Goal: Register for event/course

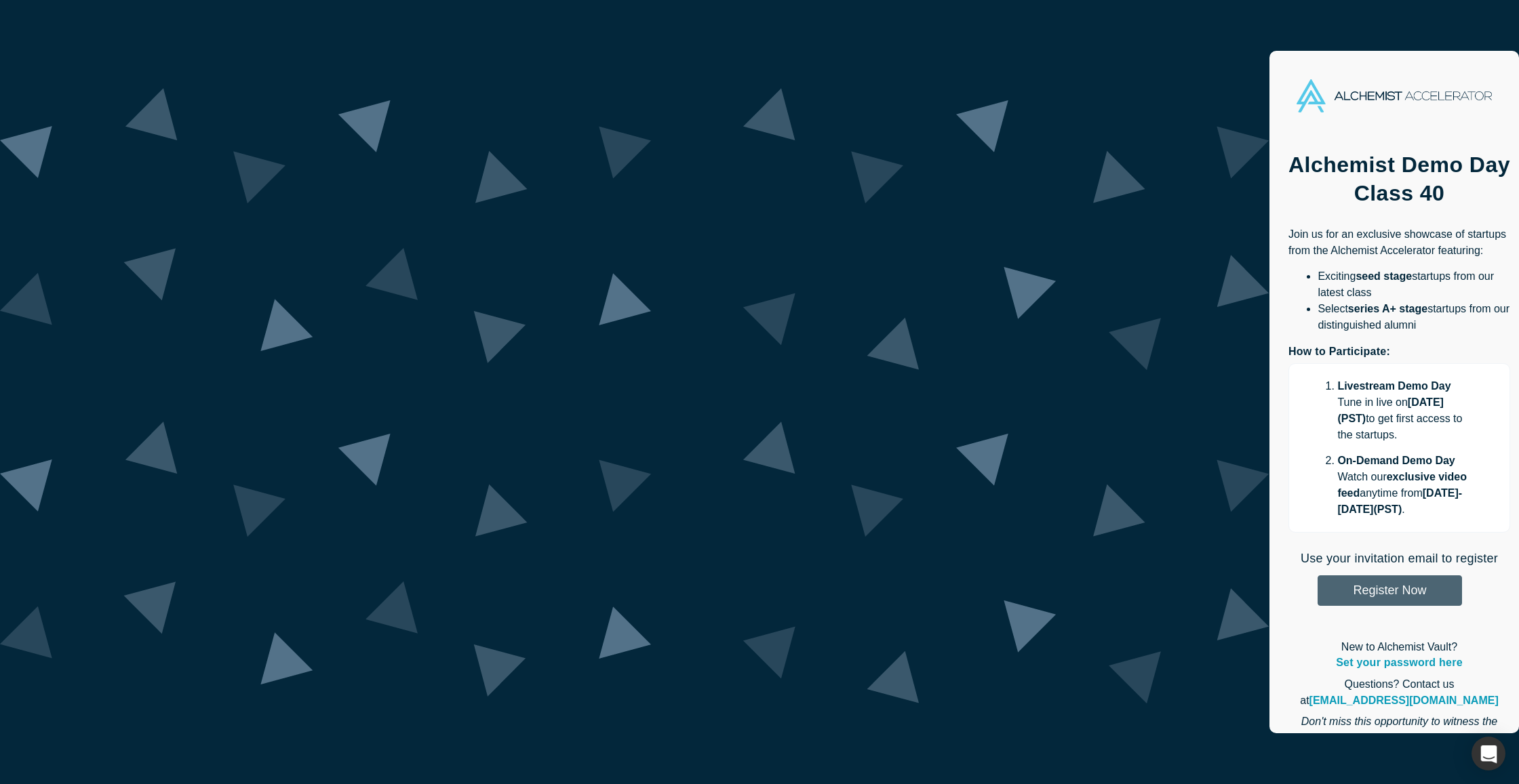
click at [1318, 576] on button "Register Now" at bounding box center [1389, 591] width 144 height 30
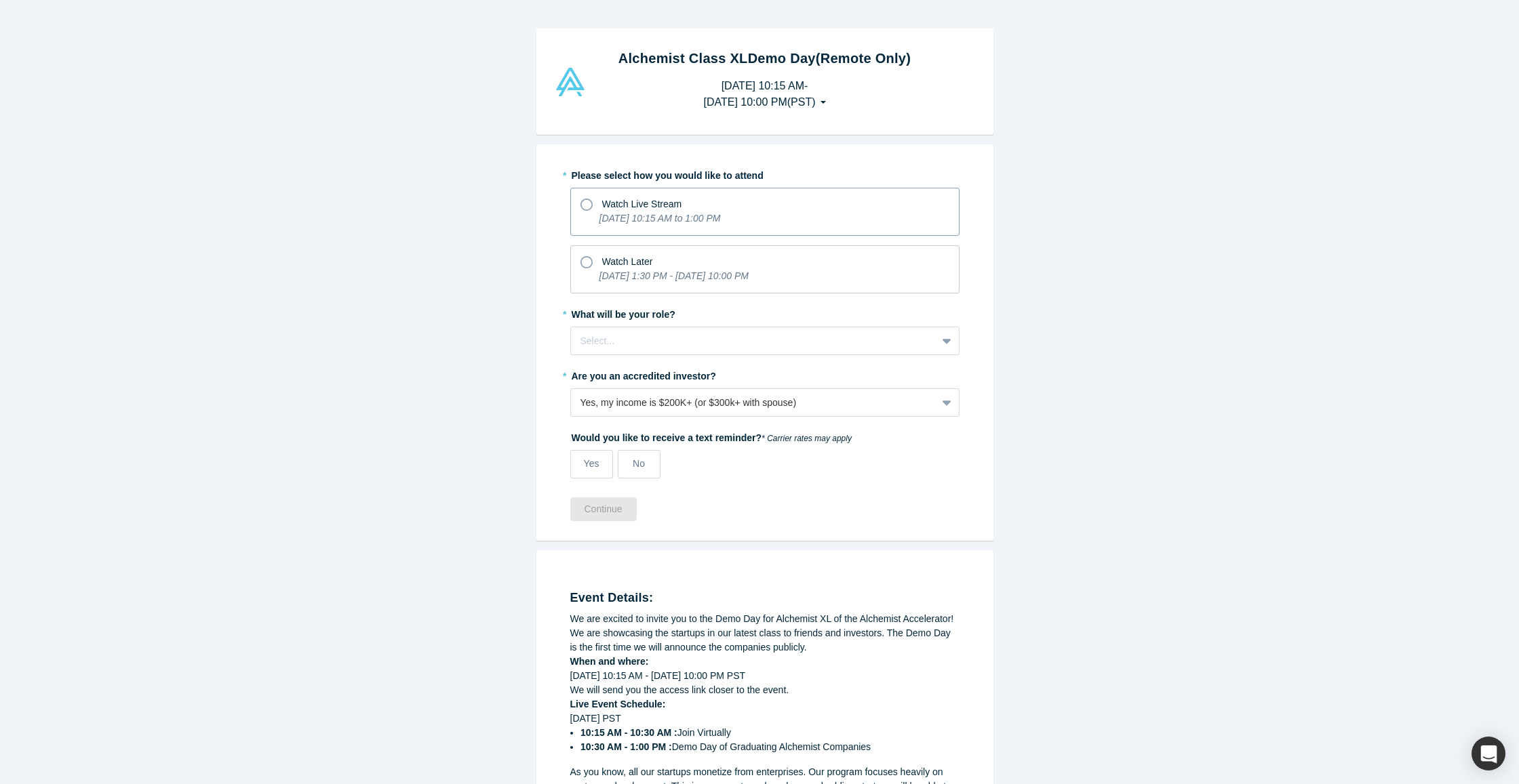
click at [603, 206] on span "Watch Live Stream" at bounding box center [642, 204] width 80 height 11
click at [0, 0] on input "Watch Live Stream [DATE] 10:15 AM to 1:00 PM" at bounding box center [0, 0] width 0 height 0
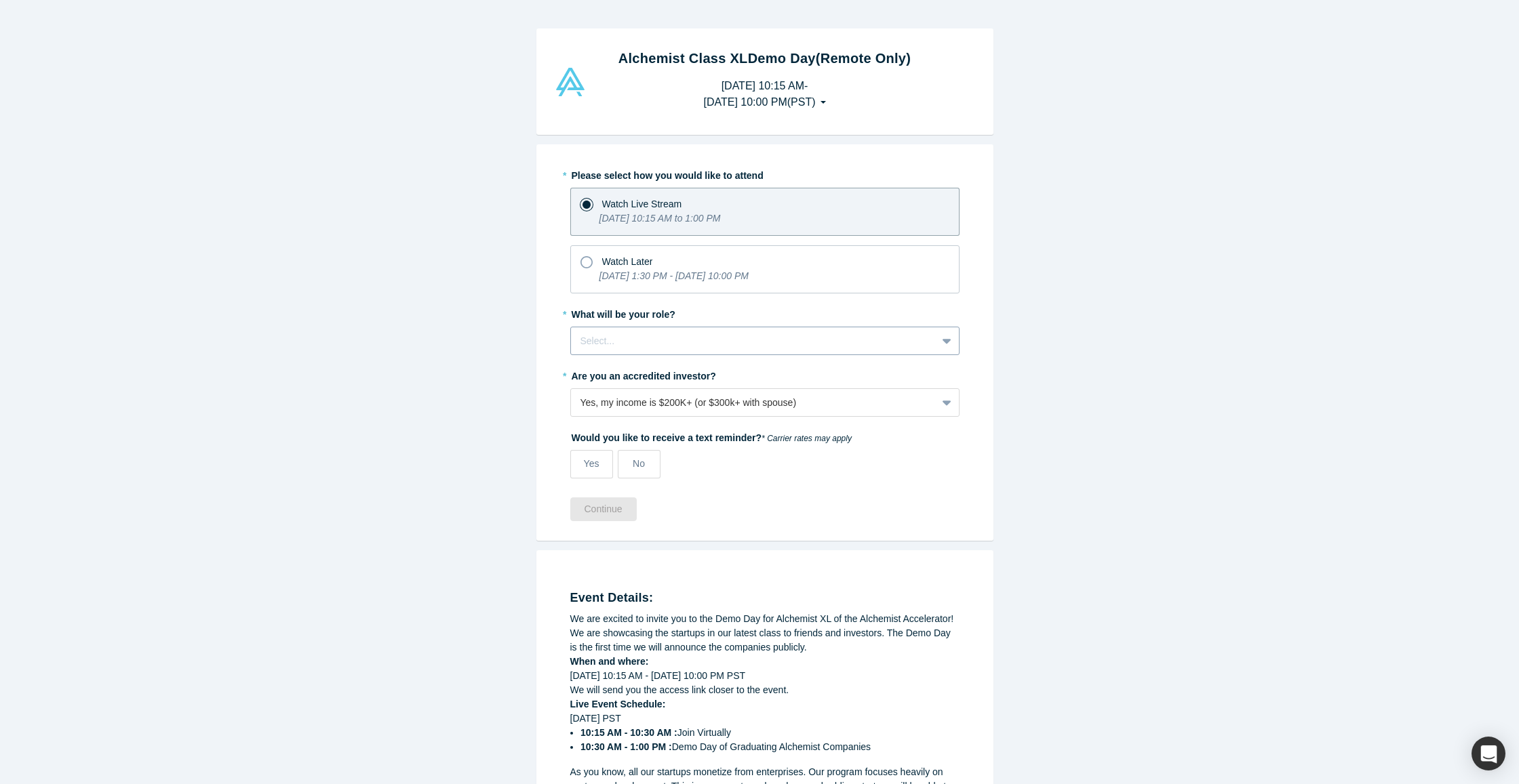
click at [655, 340] on div at bounding box center [753, 342] width 346 height 17
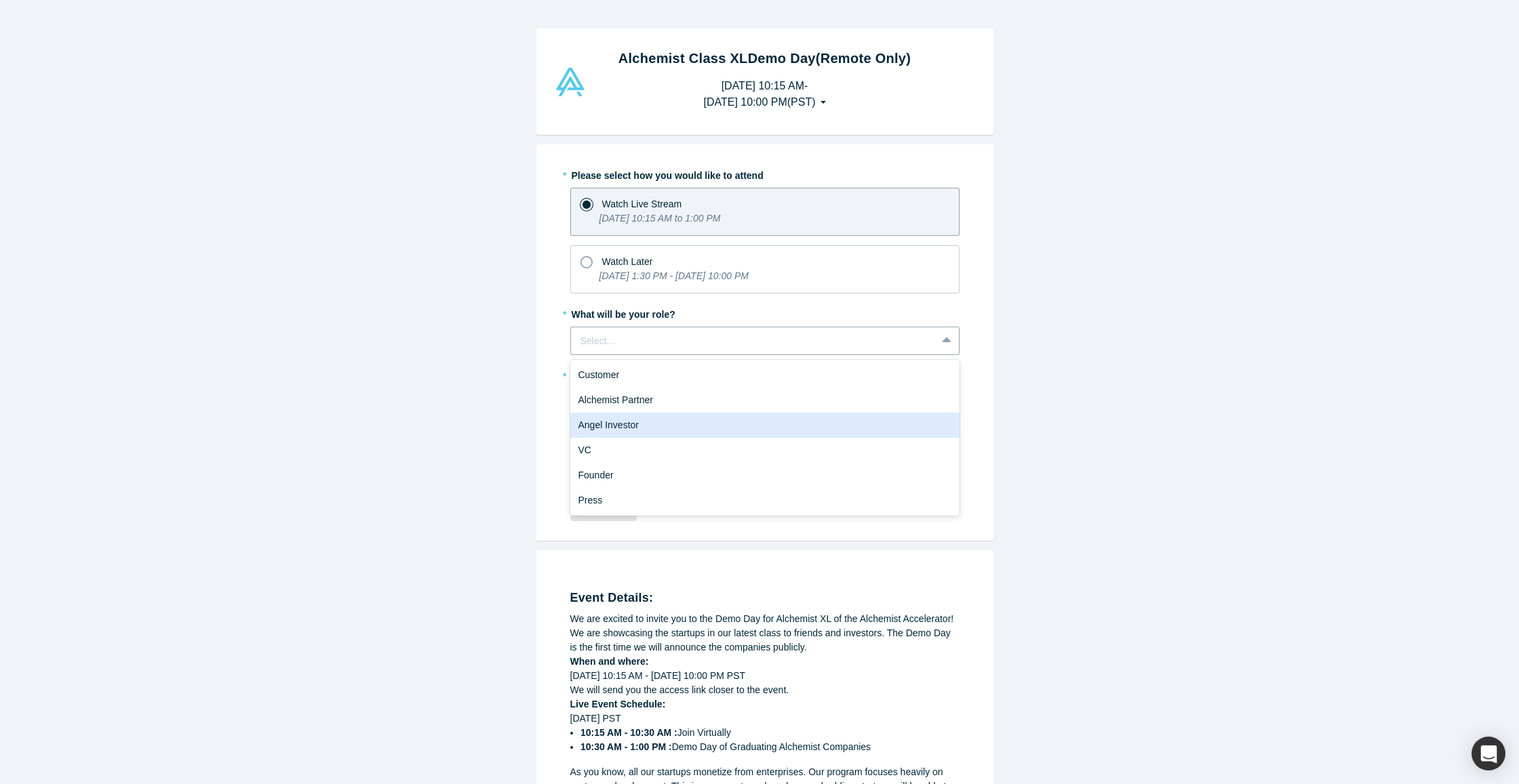
click at [624, 427] on div "Angel Investor" at bounding box center [764, 425] width 389 height 25
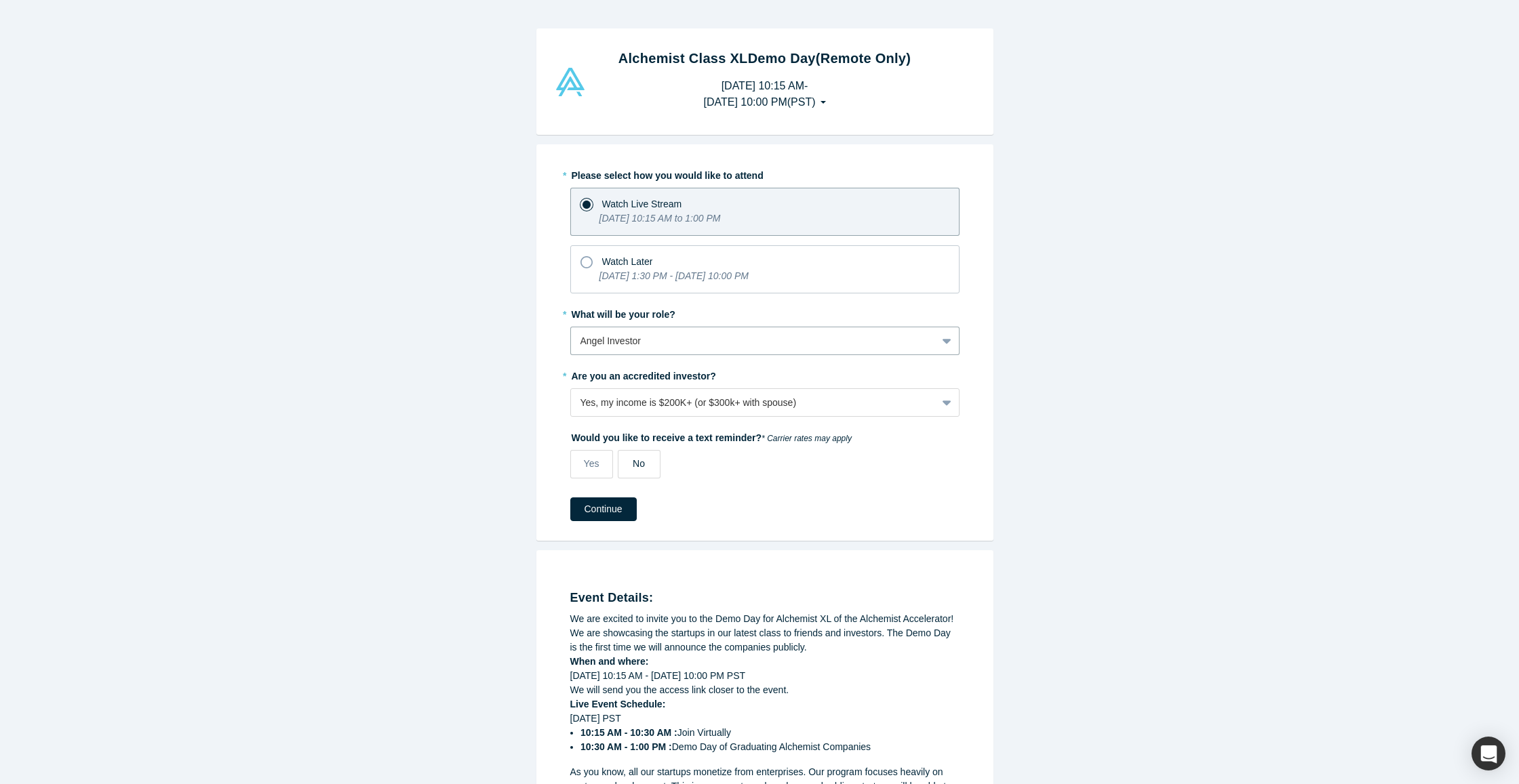
click at [633, 469] on div "No" at bounding box center [639, 464] width 12 height 14
click at [0, 0] on input "No" at bounding box center [0, 0] width 0 height 0
click at [595, 514] on button "Continue" at bounding box center [603, 509] width 66 height 23
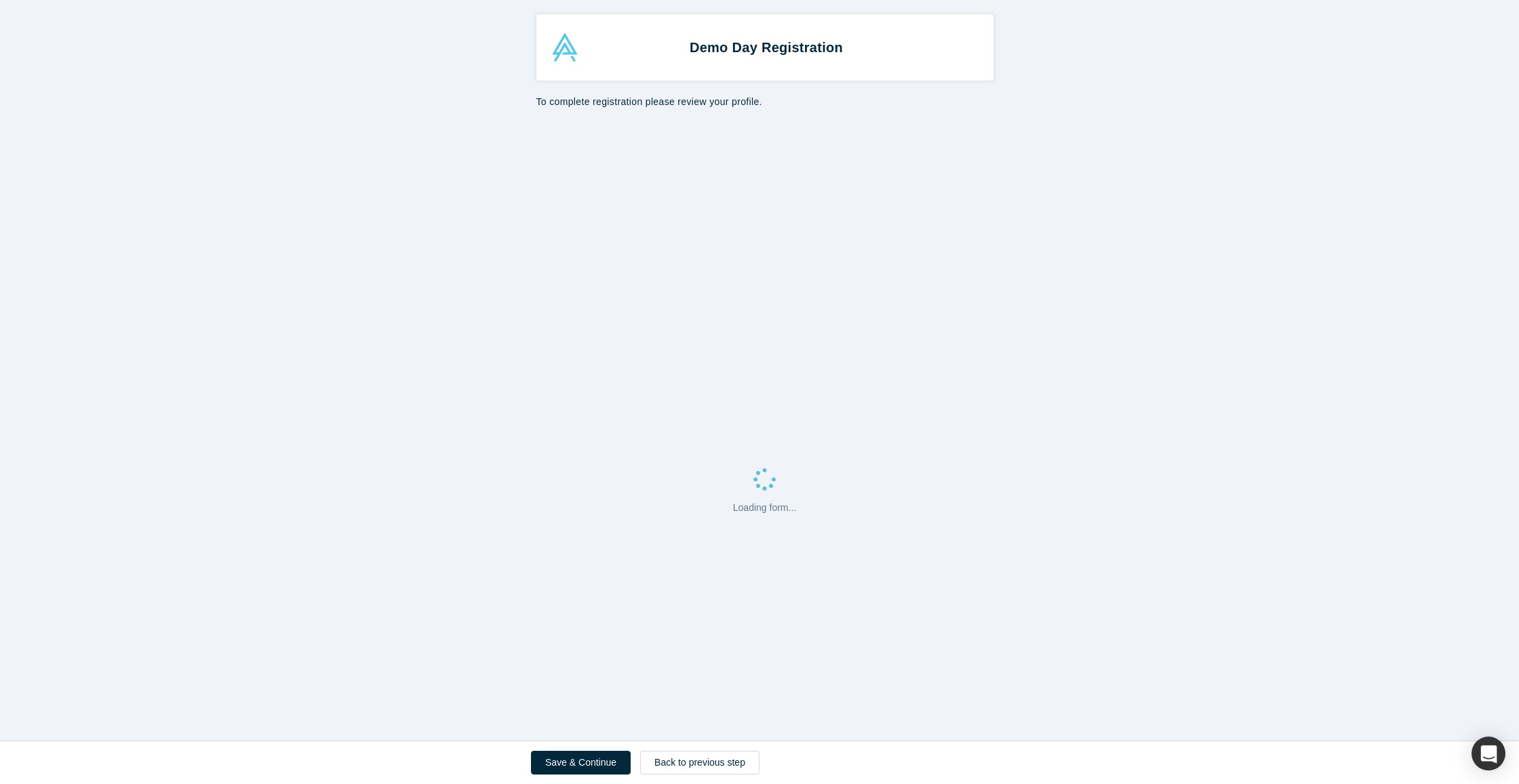
select select "US"
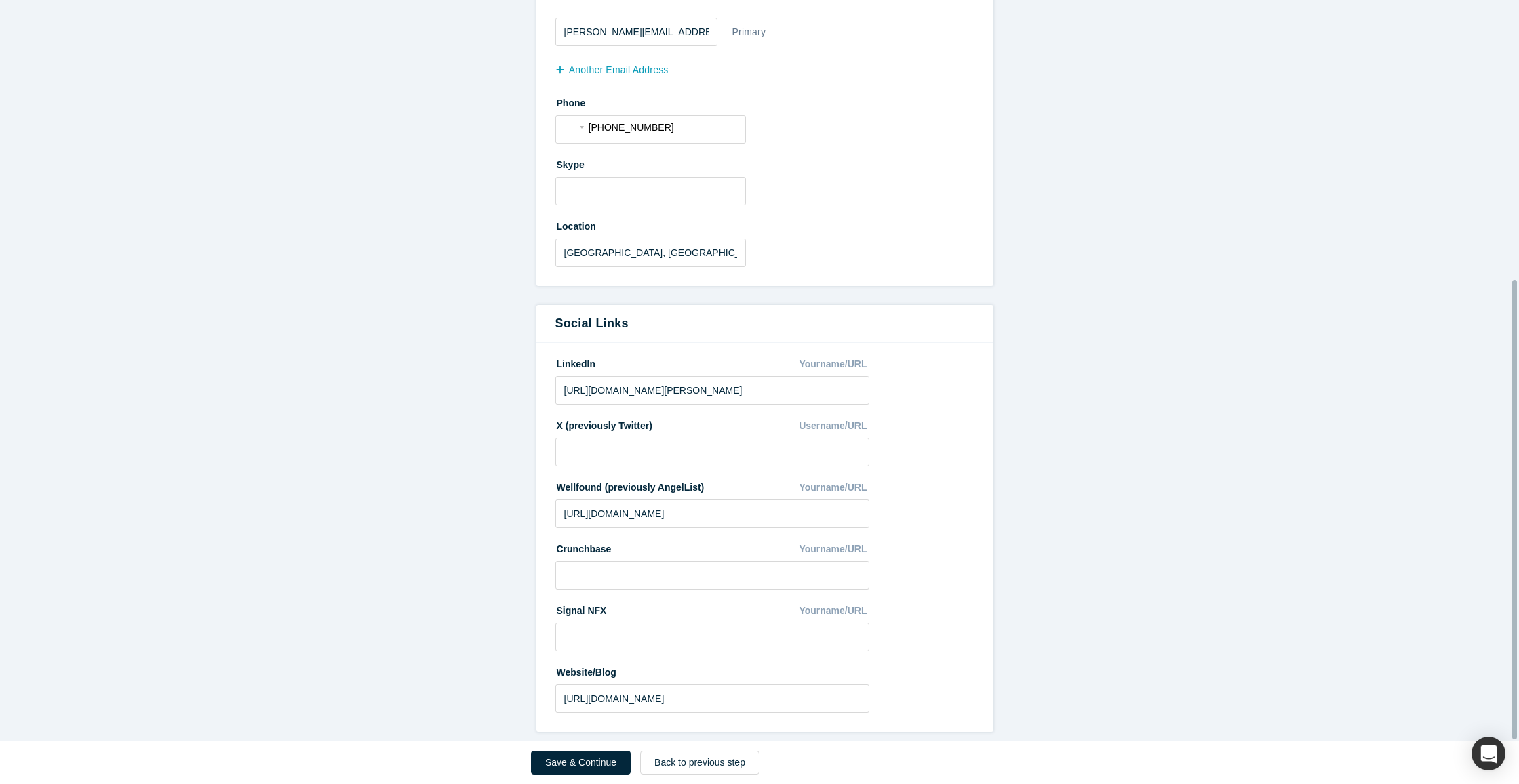
scroll to position [451, 0]
click at [578, 764] on button "Save & Continue" at bounding box center [580, 762] width 99 height 23
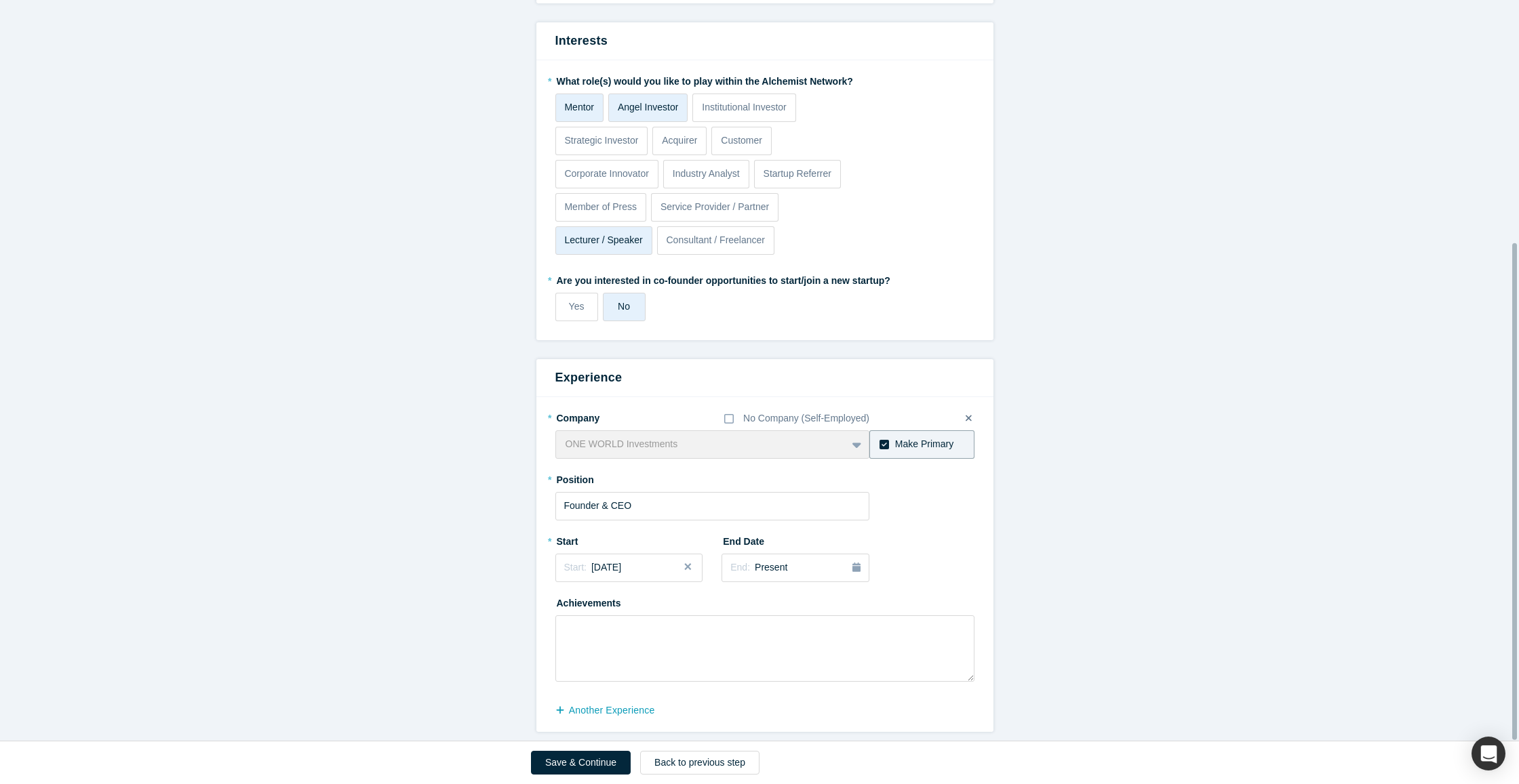
scroll to position [360, 0]
click at [577, 768] on button "Save & Continue" at bounding box center [580, 762] width 99 height 23
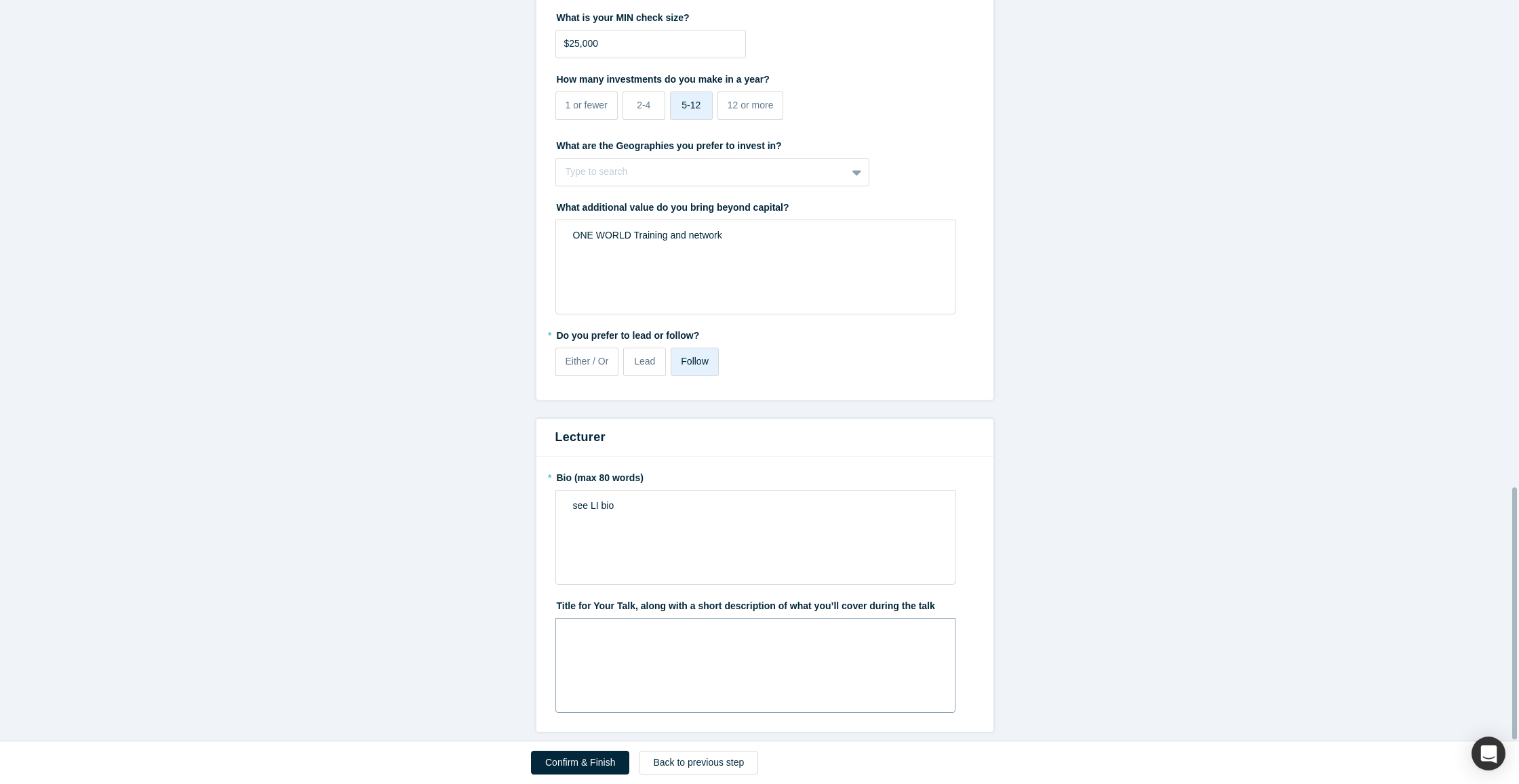
scroll to position [1431, 0]
click at [585, 762] on button "Confirm & Finish" at bounding box center [580, 762] width 98 height 23
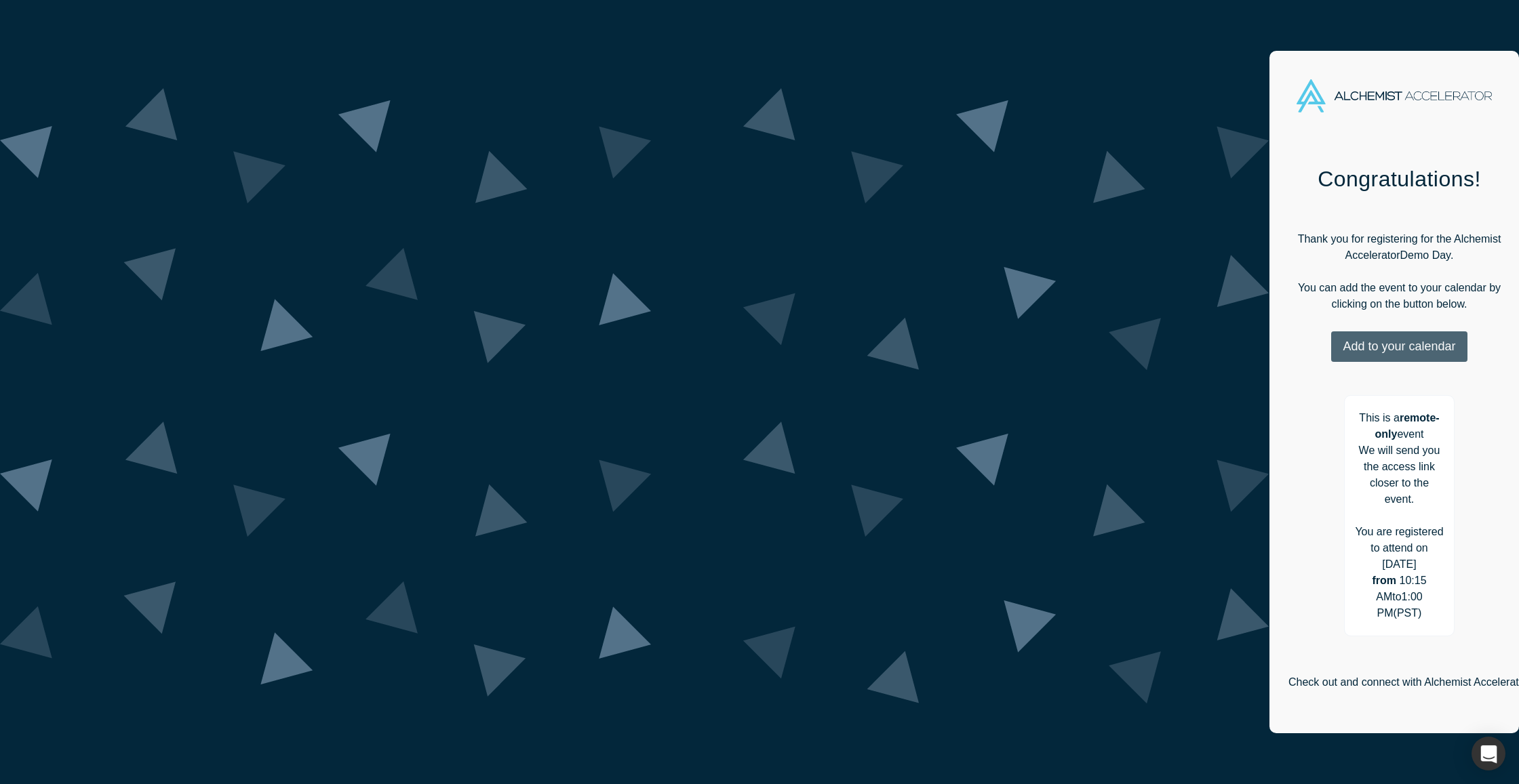
click at [1331, 332] on button "Add to your calendar" at bounding box center [1398, 346] width 136 height 30
click at [1363, 433] on link "Apple" at bounding box center [1390, 439] width 55 height 11
